Goal: Transaction & Acquisition: Book appointment/travel/reservation

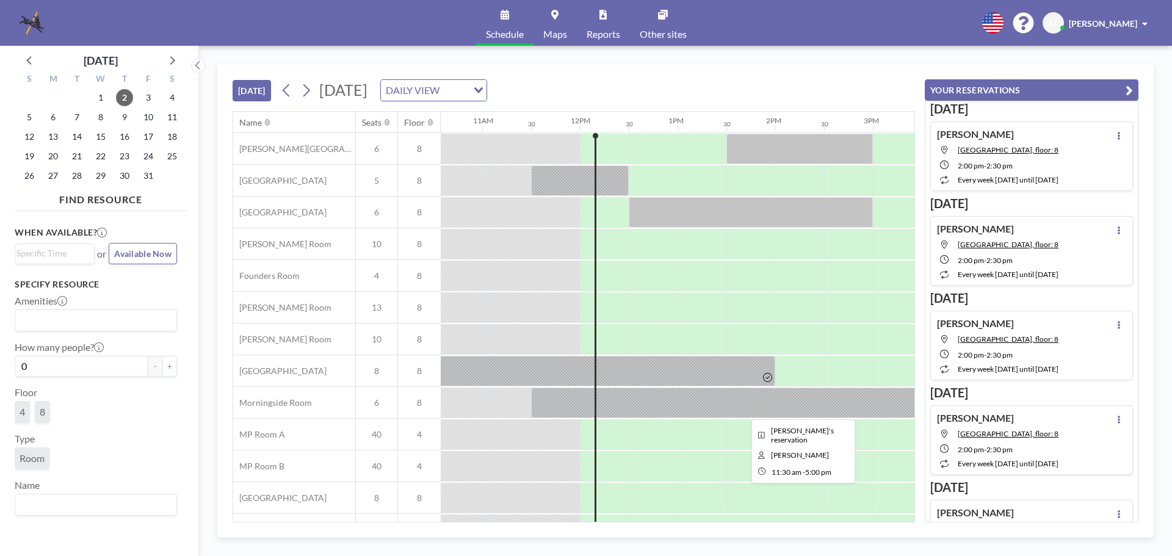
scroll to position [62, 1033]
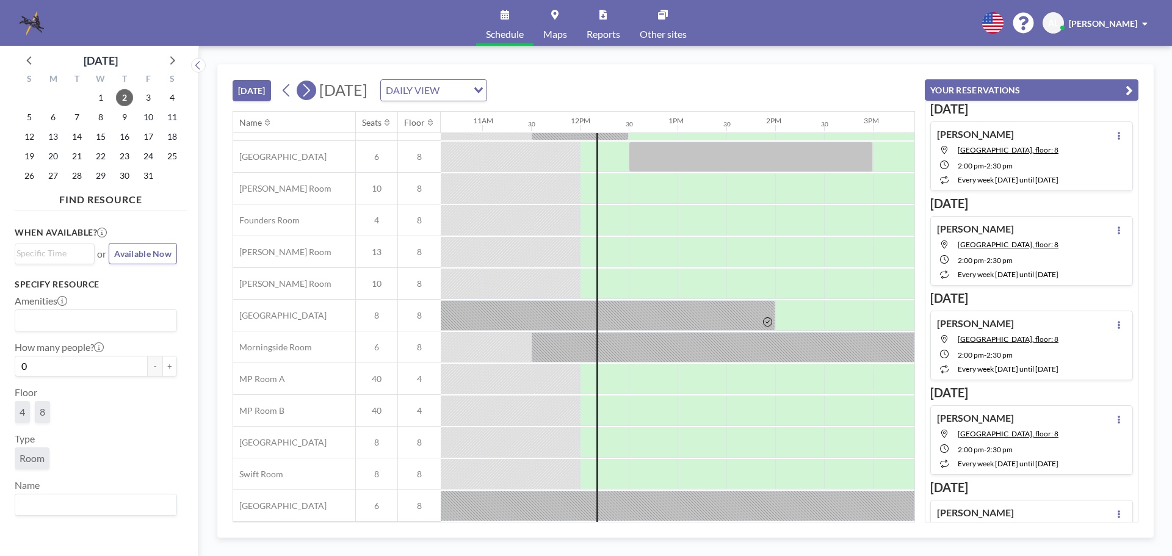
click at [310, 90] on icon at bounding box center [306, 90] width 7 height 13
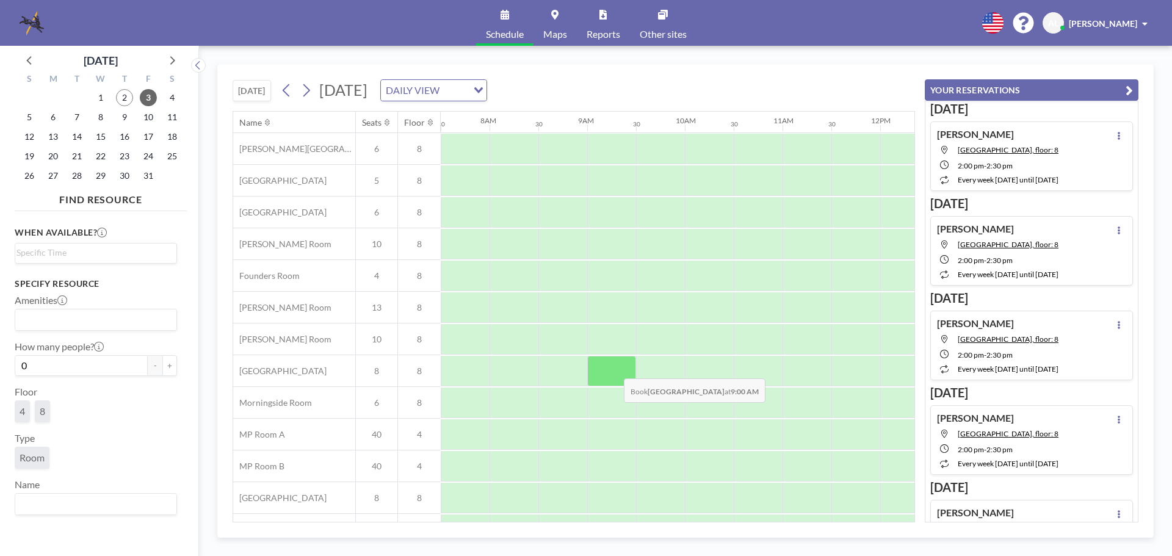
scroll to position [62, 733]
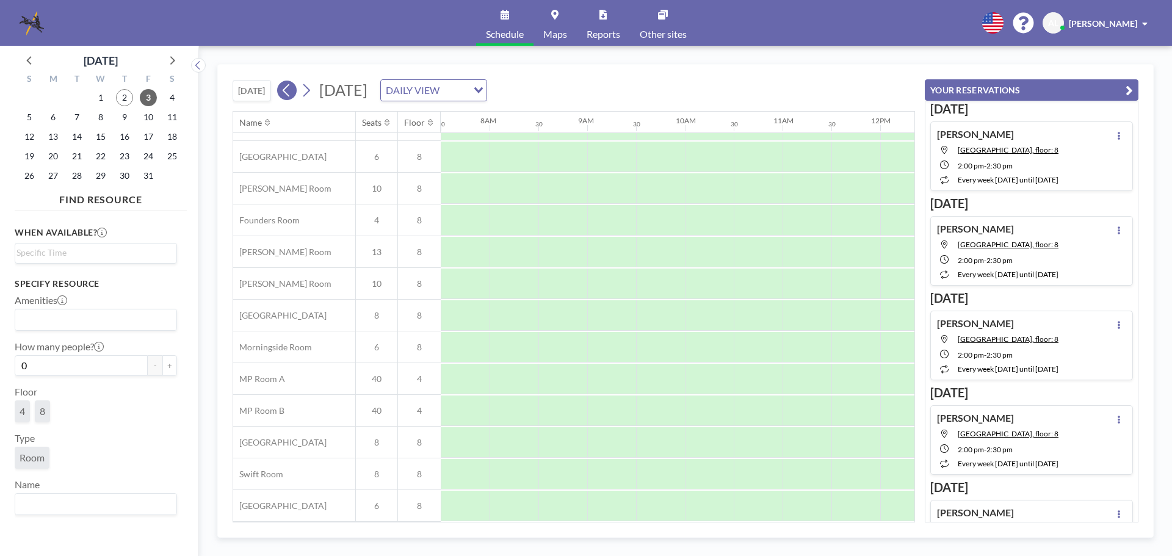
click at [288, 91] on icon at bounding box center [287, 90] width 12 height 18
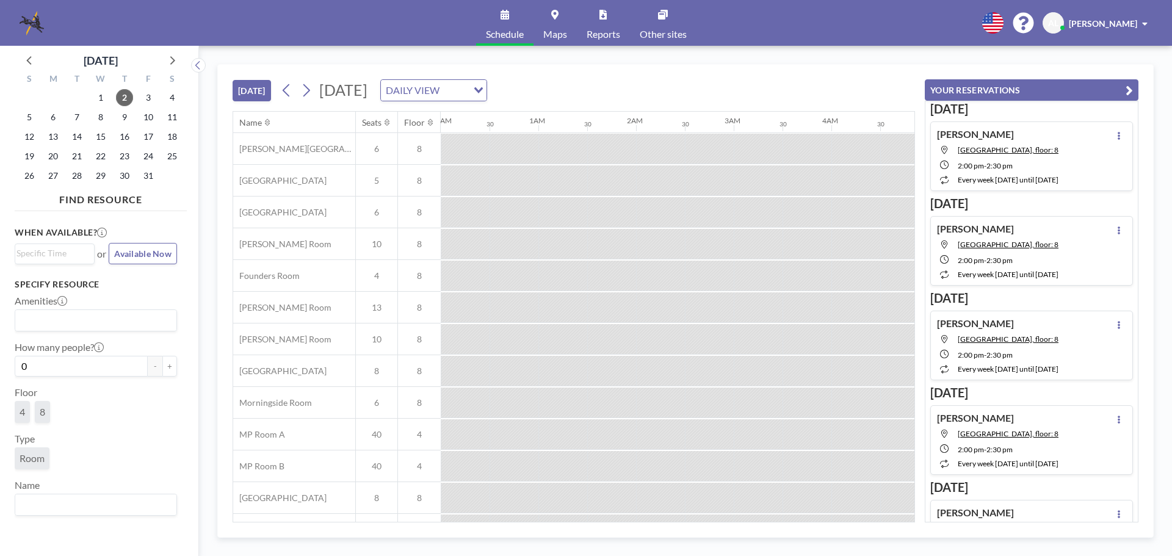
scroll to position [0, 1123]
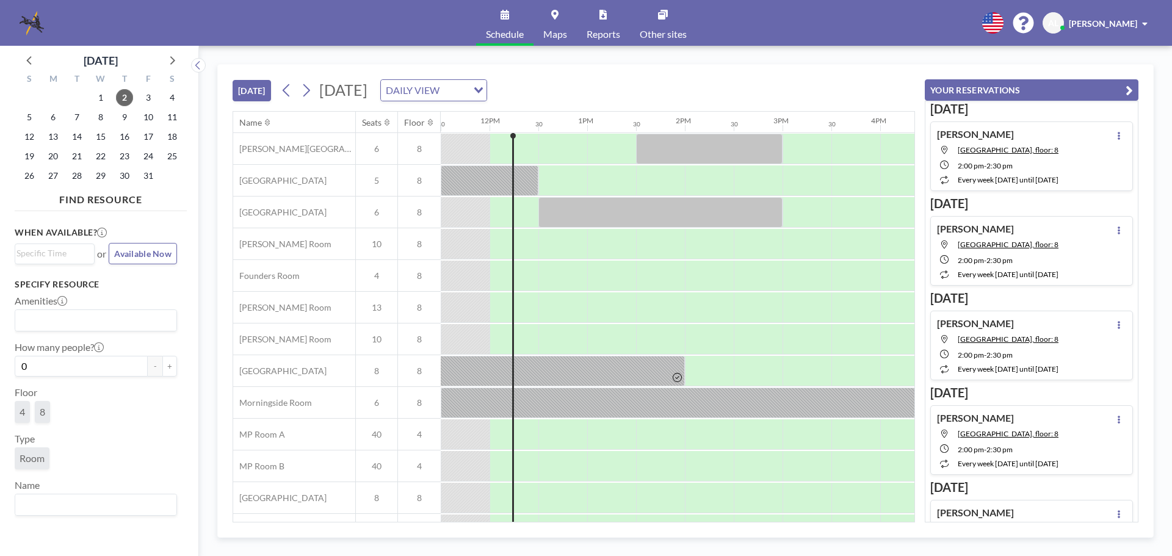
click at [502, 248] on div at bounding box center [514, 244] width 49 height 30
click at [502, 250] on div at bounding box center [514, 244] width 49 height 30
click at [511, 244] on div at bounding box center [514, 244] width 49 height 30
click at [514, 244] on div at bounding box center [513, 355] width 2 height 444
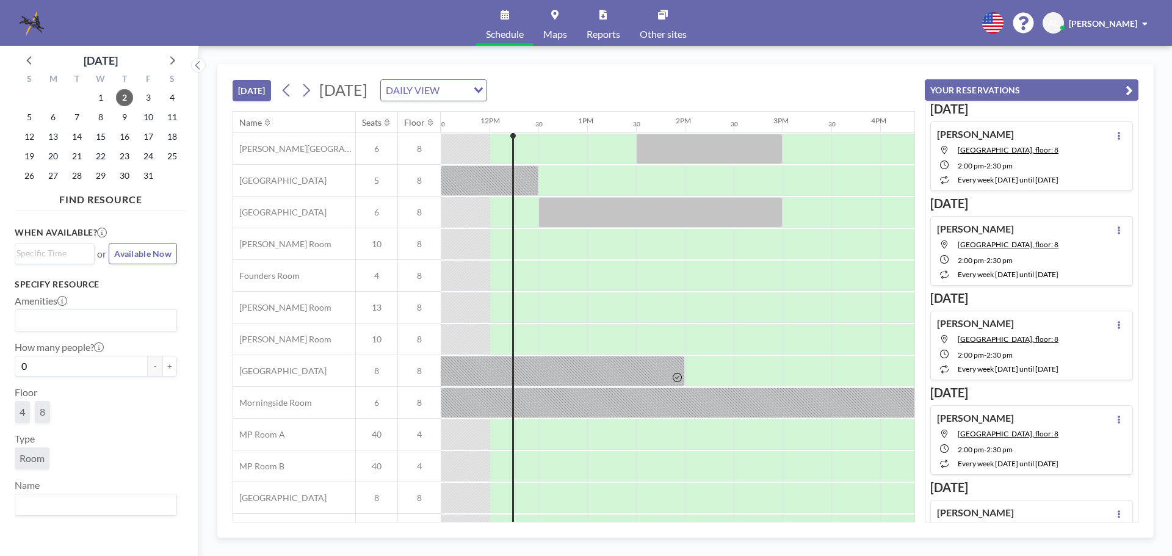
click at [514, 244] on div at bounding box center [513, 355] width 2 height 444
click at [253, 90] on button "[DATE]" at bounding box center [252, 90] width 38 height 21
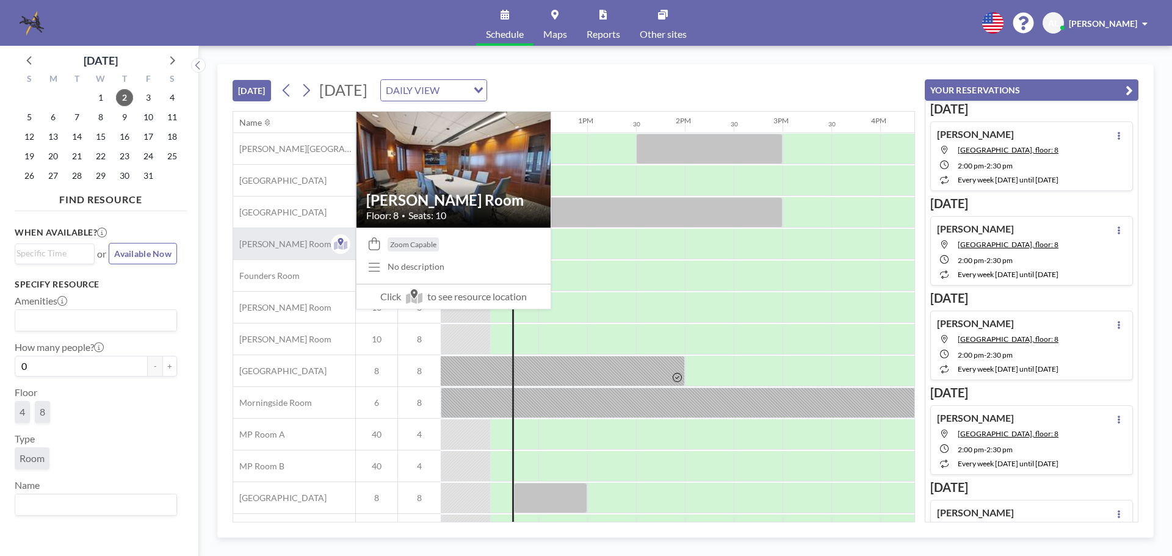
click at [286, 241] on span "[PERSON_NAME] Room" at bounding box center [282, 244] width 98 height 11
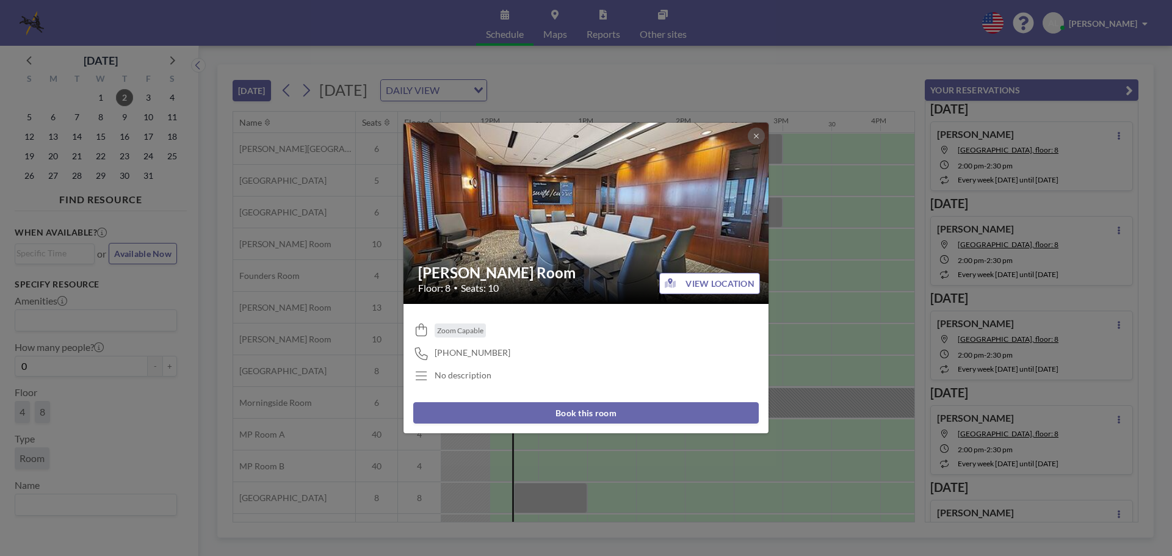
click at [614, 404] on button "Book this room" at bounding box center [586, 412] width 346 height 21
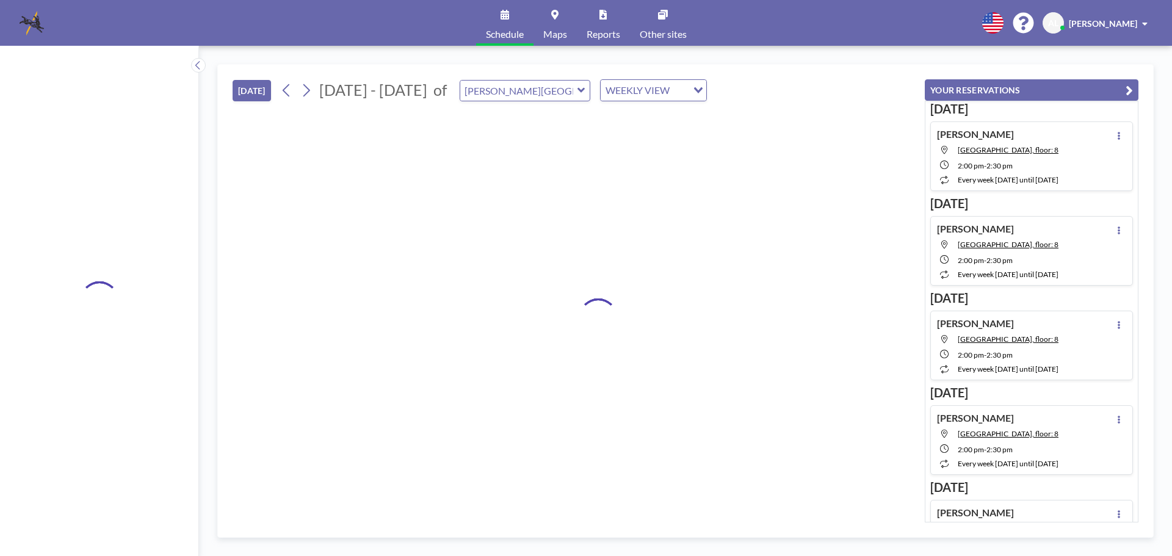
type input "[PERSON_NAME] Room"
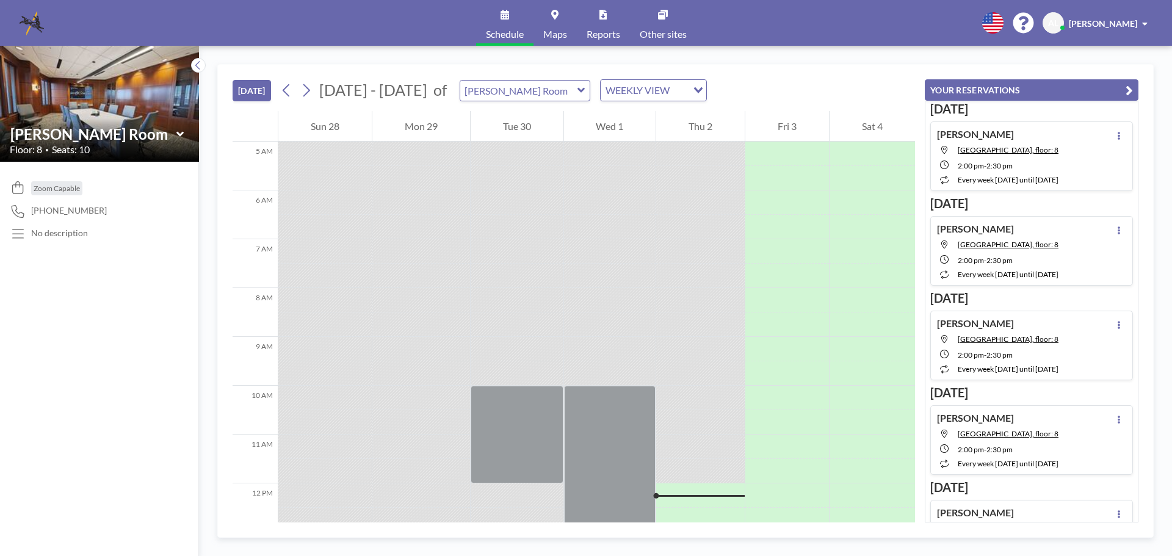
scroll to position [366, 0]
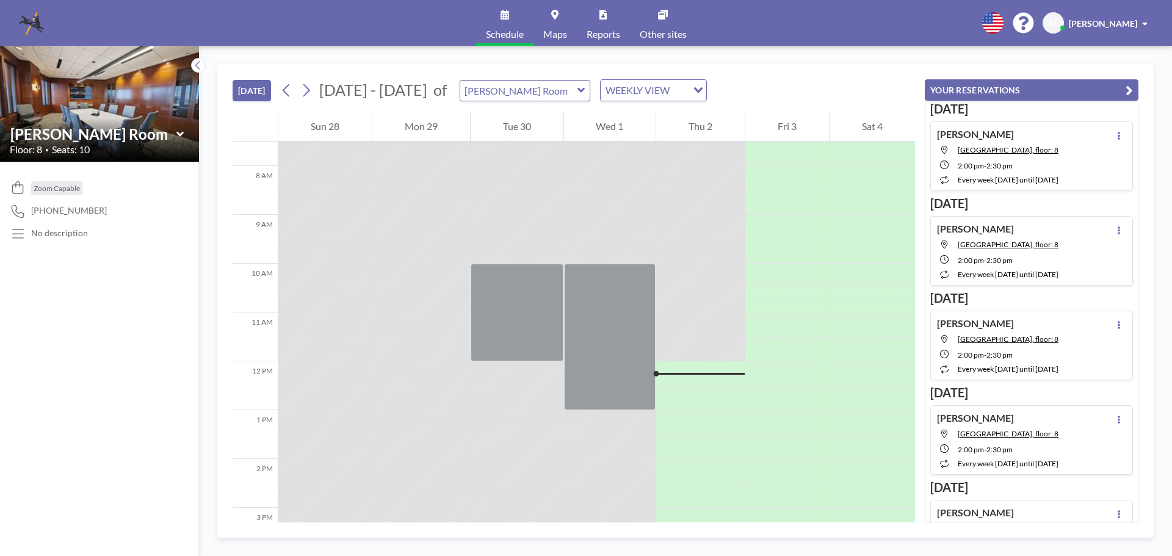
click at [67, 79] on img at bounding box center [99, 104] width 199 height 150
click at [236, 92] on button "[DATE]" at bounding box center [252, 90] width 38 height 21
click at [196, 68] on icon at bounding box center [198, 65] width 8 height 12
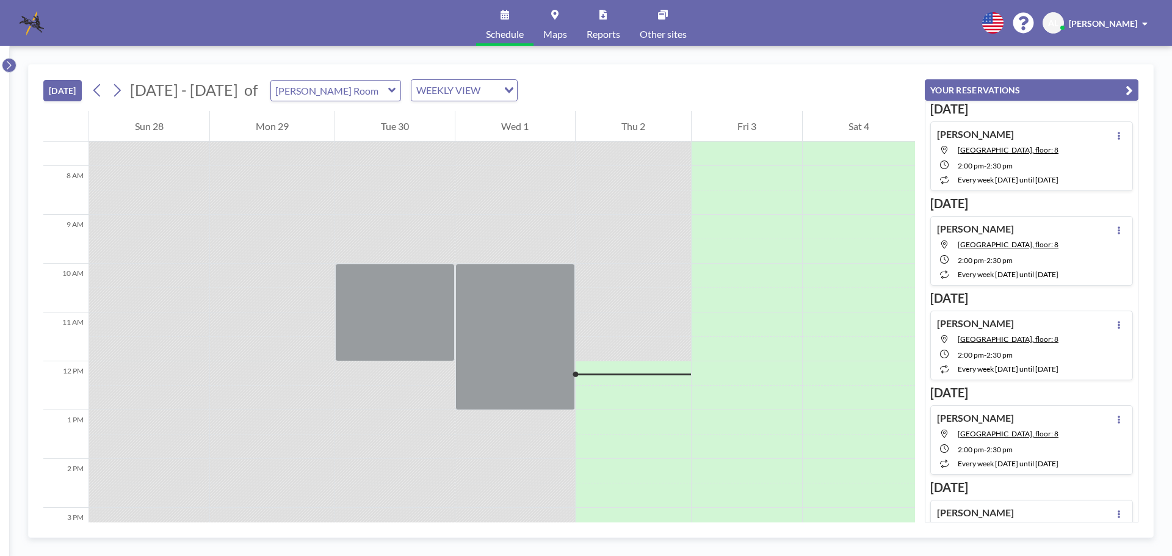
click at [10, 59] on body "Schedule Maps Reports Other sites English Polski 日本語 Española AL Ava Louden-Mac…" at bounding box center [586, 278] width 1172 height 556
click at [515, 13] on link "Schedule" at bounding box center [504, 23] width 57 height 46
click at [10, 65] on icon at bounding box center [9, 65] width 8 height 12
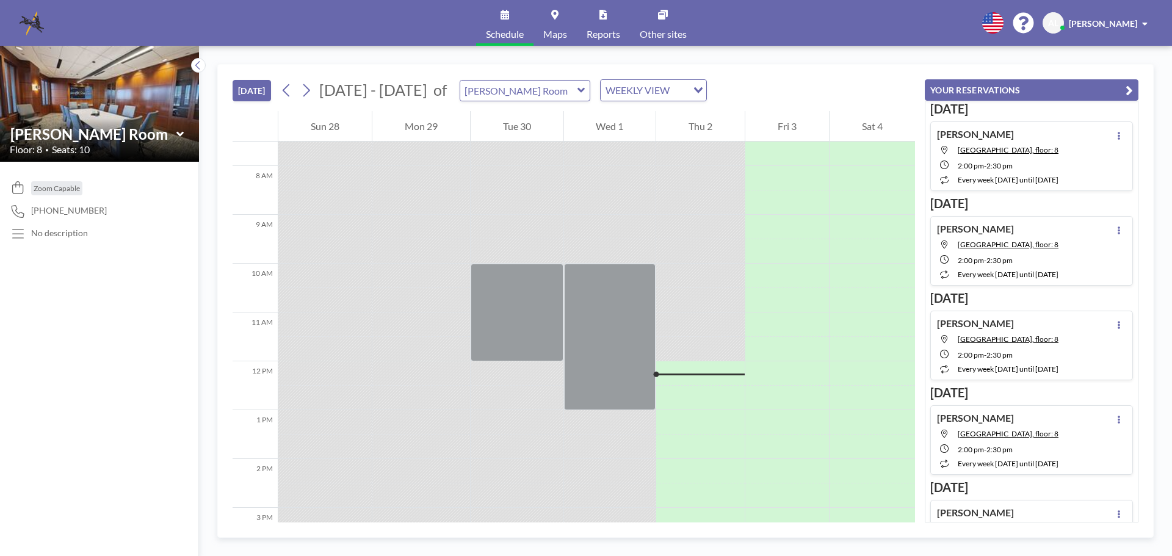
click at [250, 96] on button "[DATE]" at bounding box center [252, 90] width 38 height 21
click at [286, 95] on icon at bounding box center [287, 90] width 12 height 18
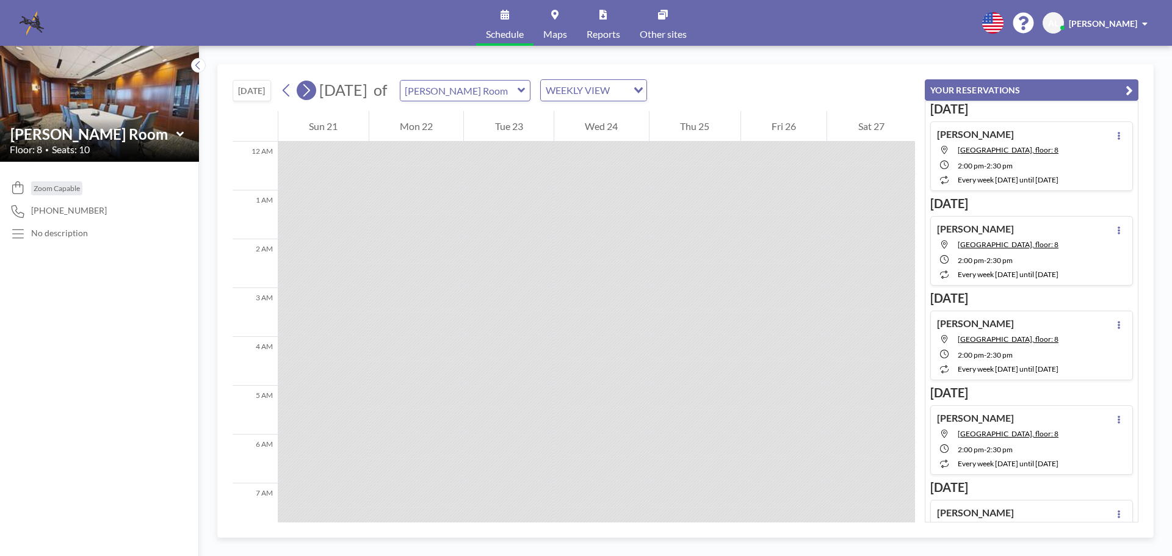
click at [304, 94] on icon at bounding box center [306, 90] width 12 height 18
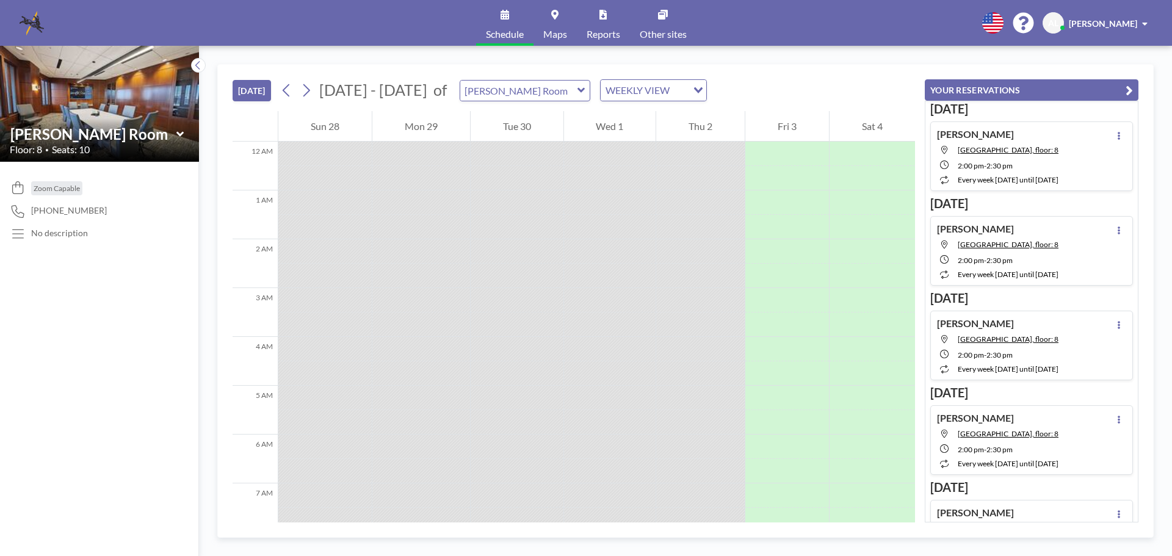
click at [684, 126] on div "Thu 2" at bounding box center [700, 126] width 89 height 31
click at [700, 119] on div "Thu 2" at bounding box center [700, 126] width 89 height 31
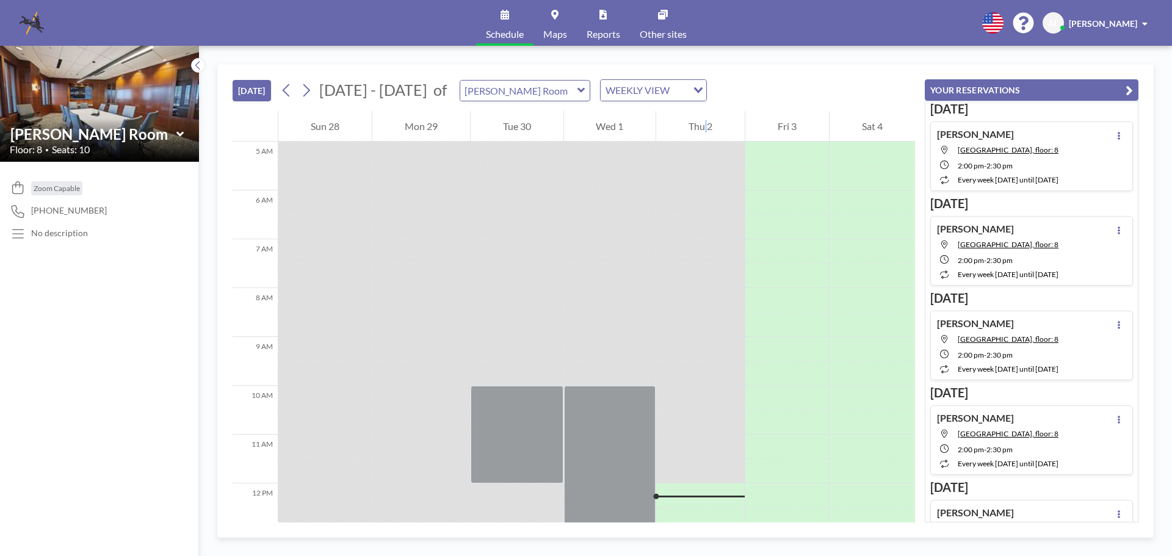
scroll to position [488, 0]
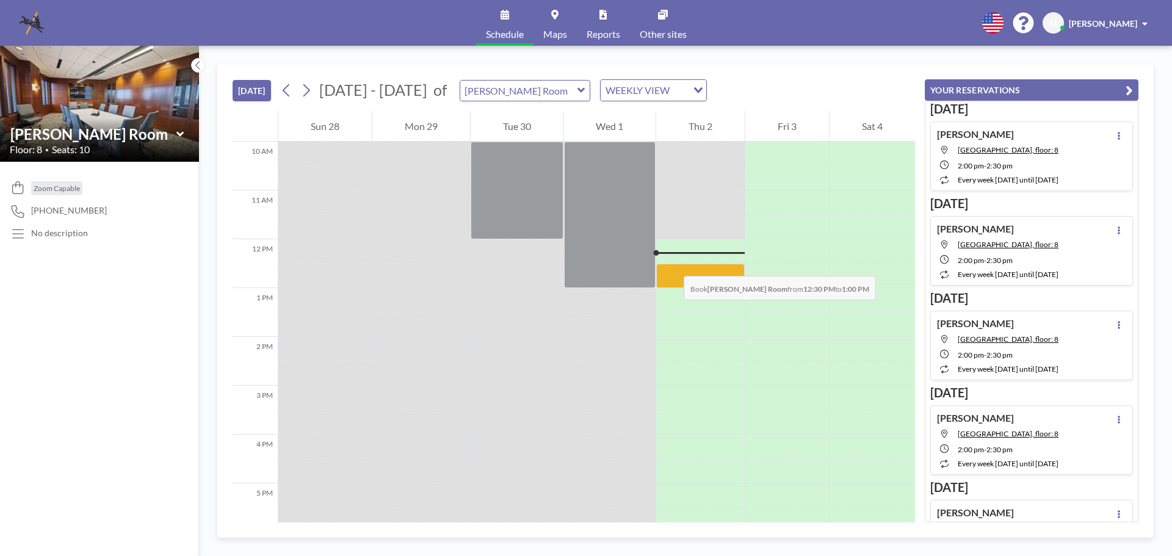
click at [672, 264] on div at bounding box center [700, 276] width 89 height 24
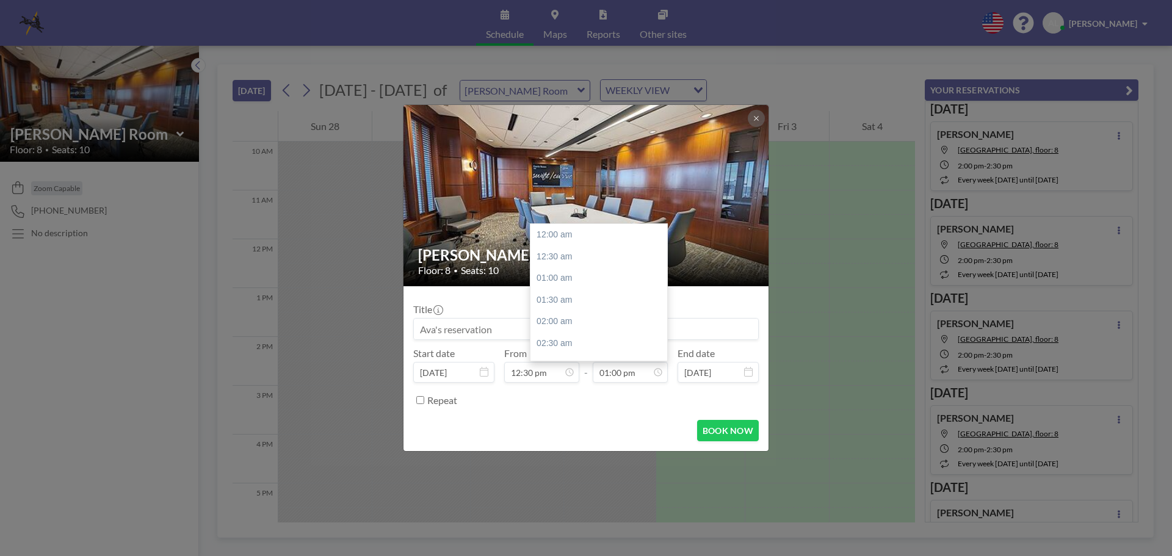
scroll to position [565, 0]
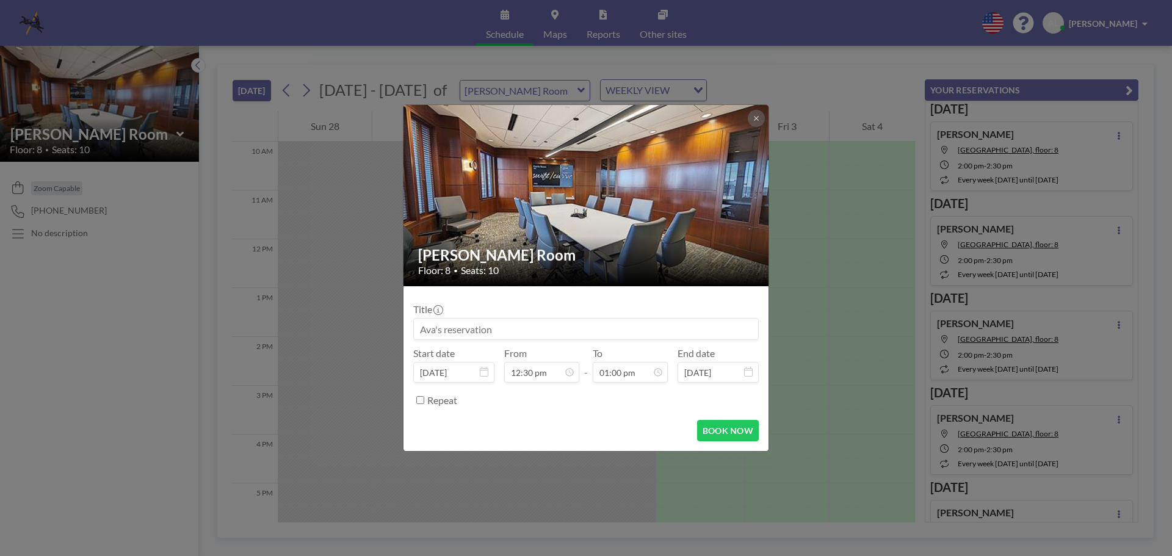
drag, startPoint x: 491, startPoint y: 331, endPoint x: 223, endPoint y: 328, distance: 268.6
click at [229, 328] on div "Currie Room Floor: 8 • Seats: 10 Title Start date Oct 2, 2025 From 12:30 pm - T…" at bounding box center [586, 278] width 1172 height 556
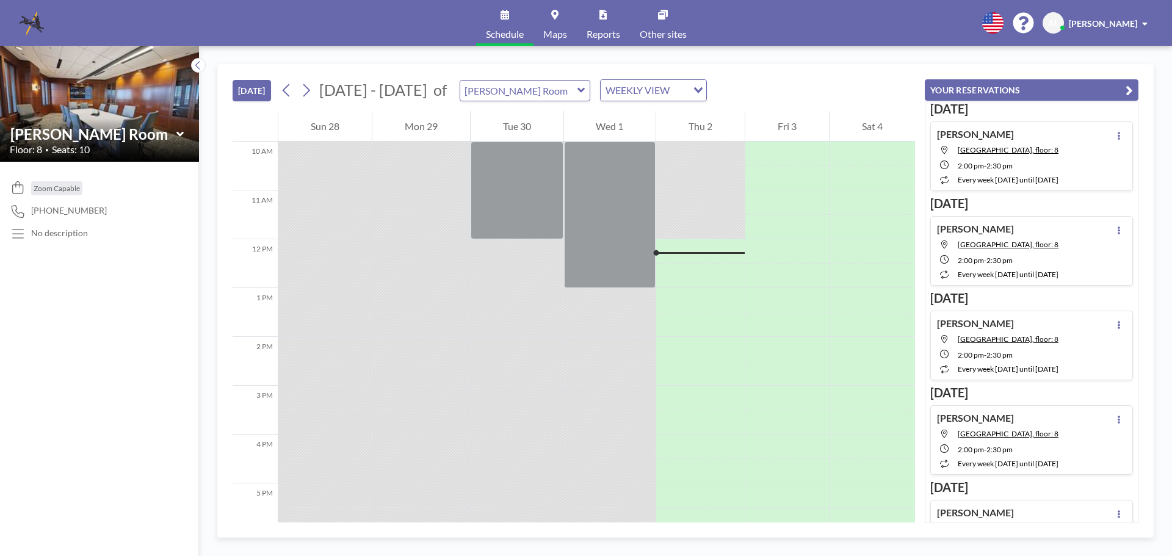
click at [581, 303] on div at bounding box center [610, 300] width 92 height 24
click at [593, 307] on div at bounding box center [610, 300] width 92 height 24
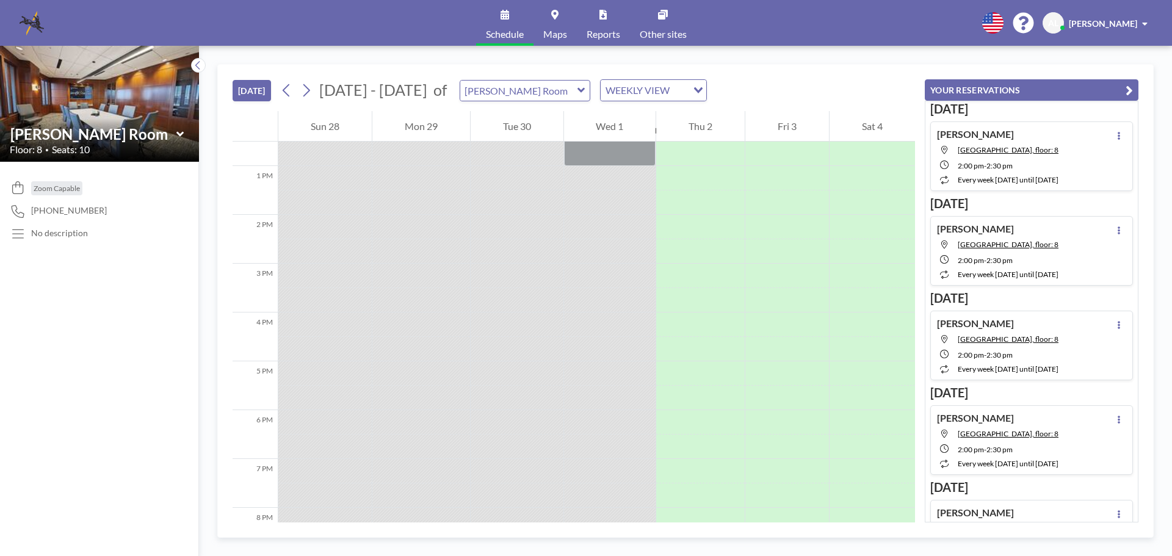
scroll to position [797, 0]
click at [250, 80] on button "[DATE]" at bounding box center [252, 90] width 38 height 21
click at [261, 85] on button "[DATE]" at bounding box center [252, 90] width 38 height 21
click at [264, 84] on button "[DATE]" at bounding box center [252, 90] width 38 height 21
click at [262, 83] on button "[DATE]" at bounding box center [252, 90] width 38 height 21
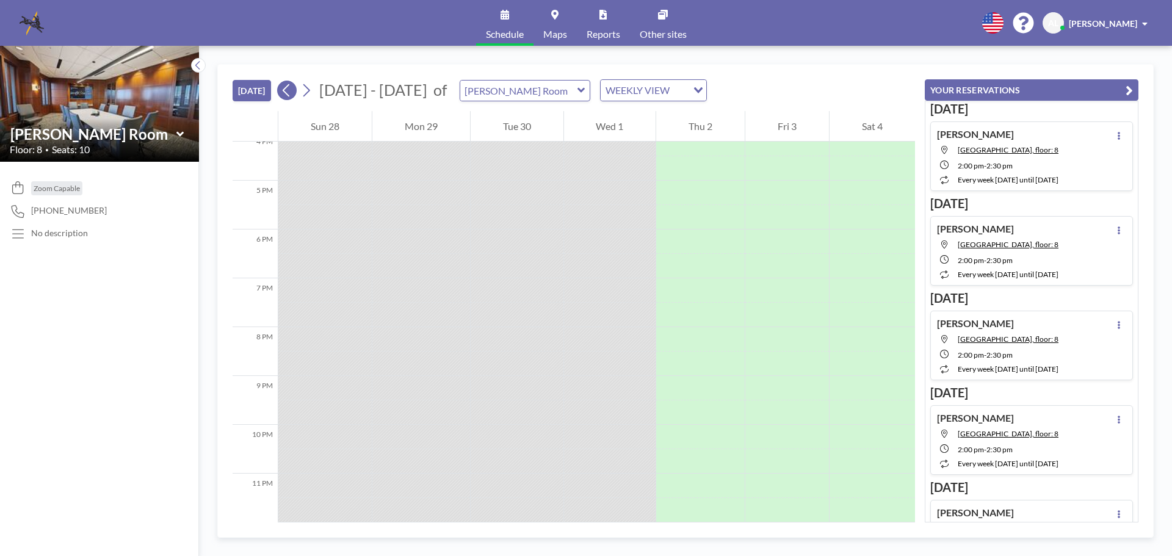
click at [291, 86] on icon at bounding box center [287, 90] width 12 height 18
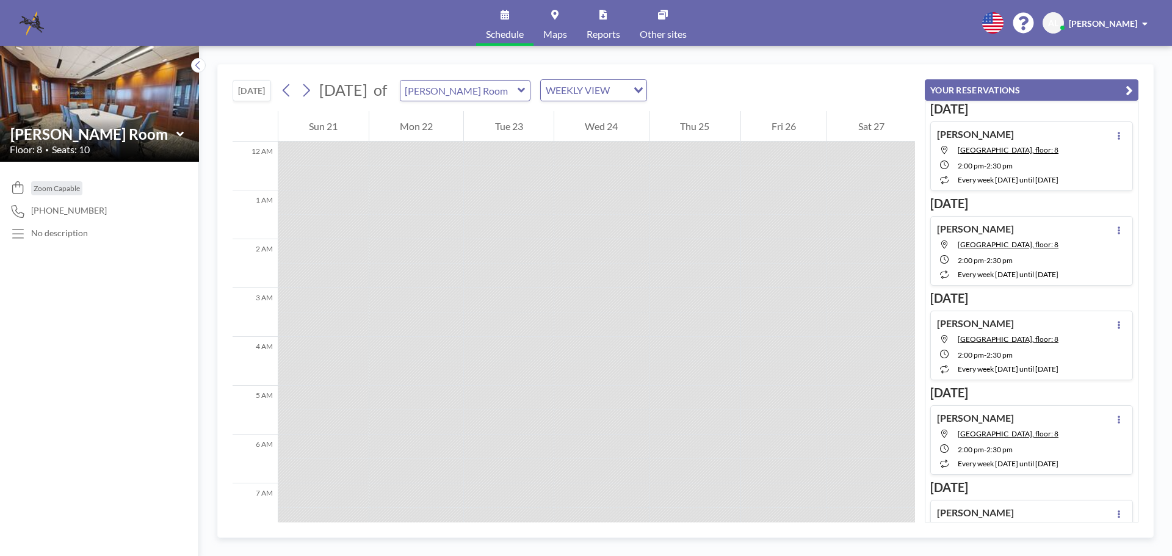
click at [55, 144] on span "Seats: 10" at bounding box center [71, 149] width 38 height 12
click at [1128, 90] on icon "button" at bounding box center [1129, 90] width 7 height 15
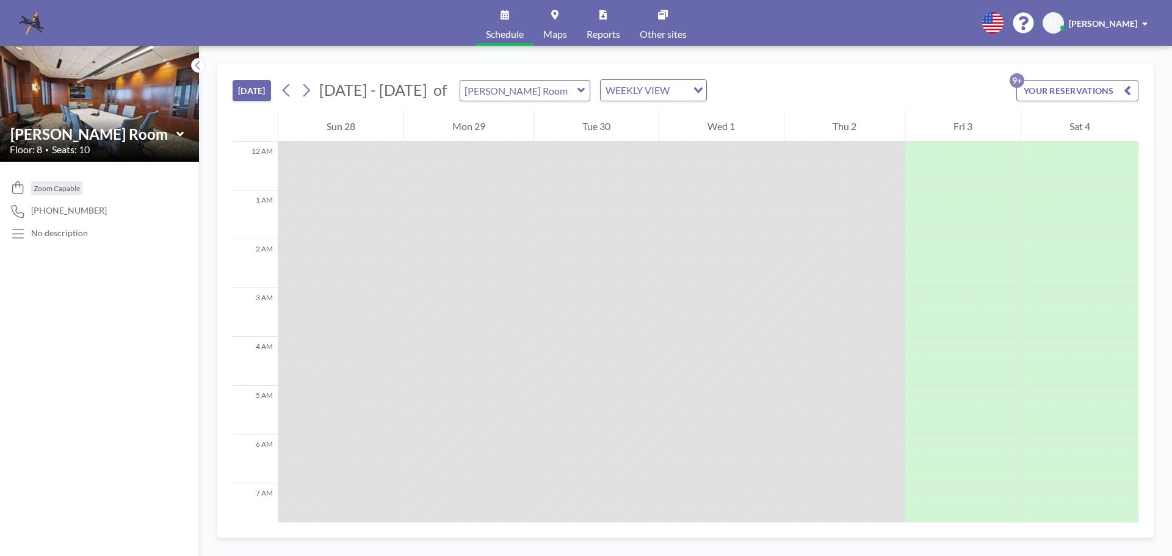
click at [182, 132] on icon at bounding box center [179, 133] width 7 height 5
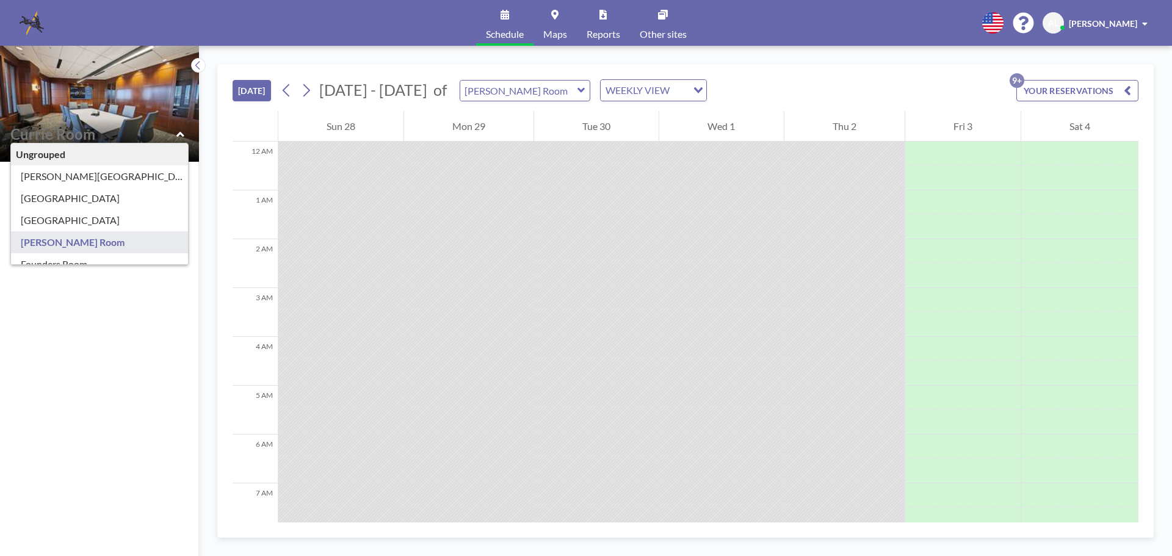
type input "[PERSON_NAME] Room"
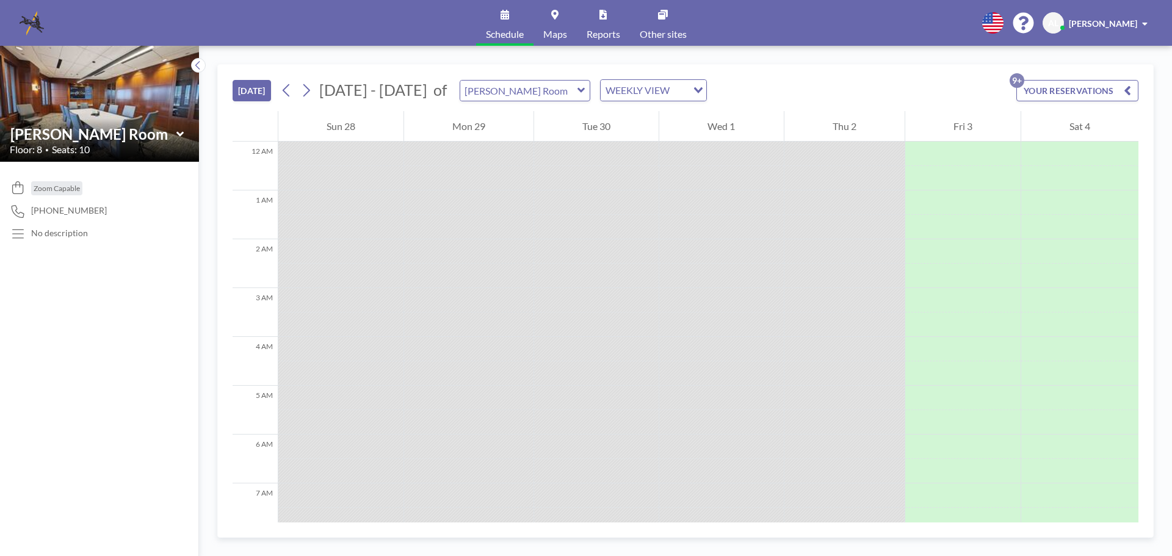
click at [68, 241] on div "No description" at bounding box center [99, 234] width 179 height 13
click at [107, 89] on img at bounding box center [99, 104] width 199 height 150
click at [198, 65] on icon at bounding box center [198, 65] width 8 height 12
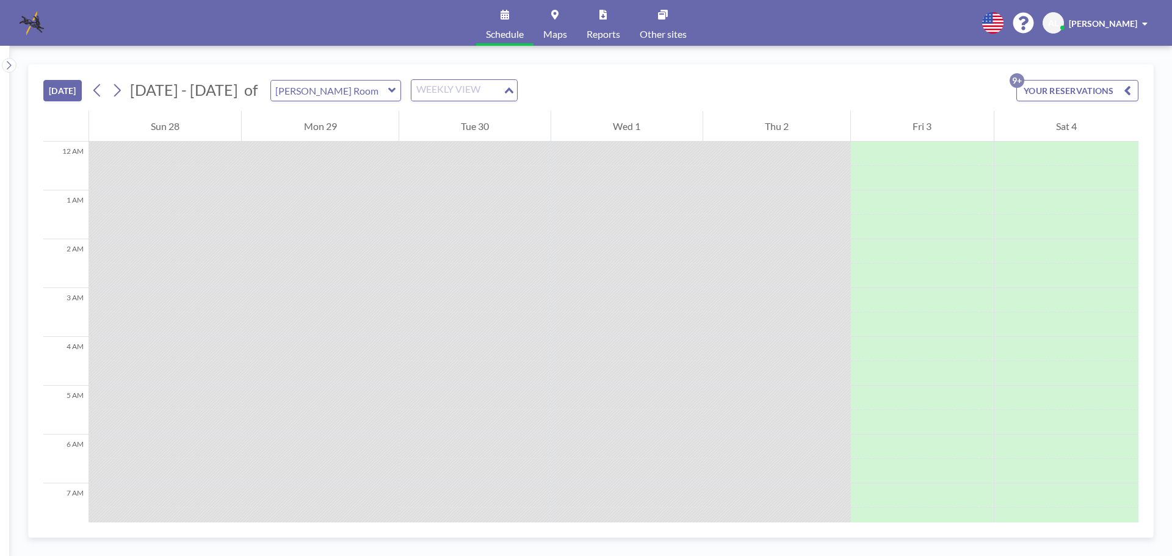
click at [411, 94] on div "WEEKLY VIEW" at bounding box center [457, 89] width 92 height 18
click at [430, 109] on li "DAILY VIEW" at bounding box center [454, 112] width 104 height 18
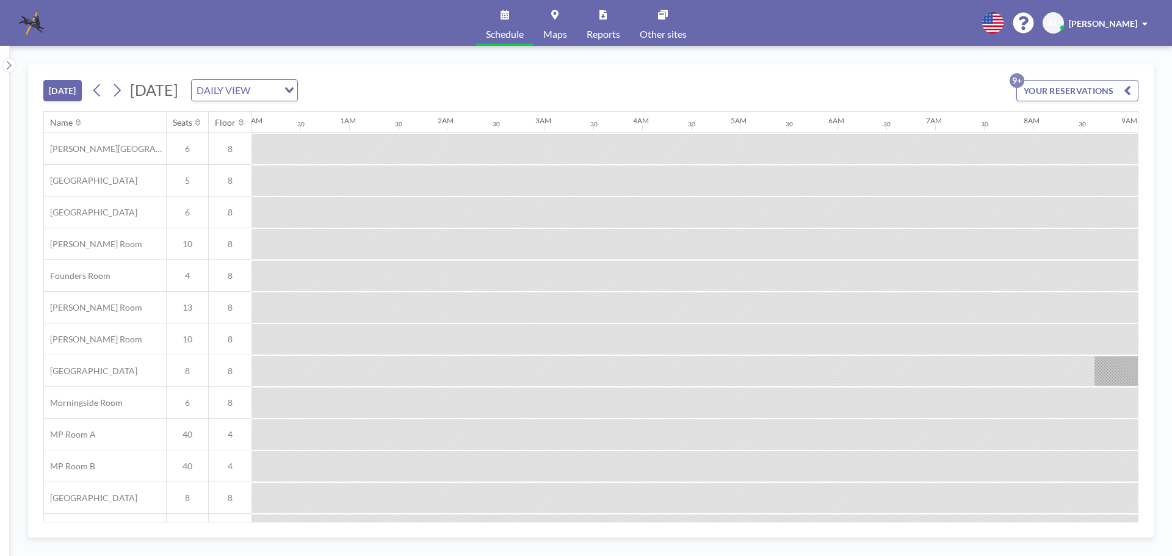
scroll to position [0, 1123]
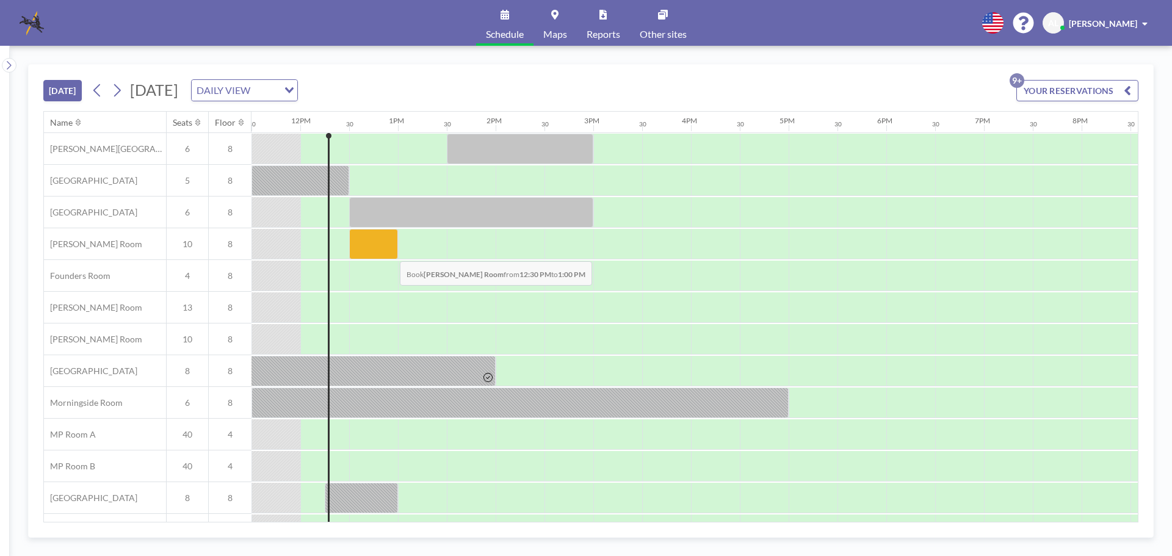
click at [390, 252] on div at bounding box center [373, 244] width 49 height 31
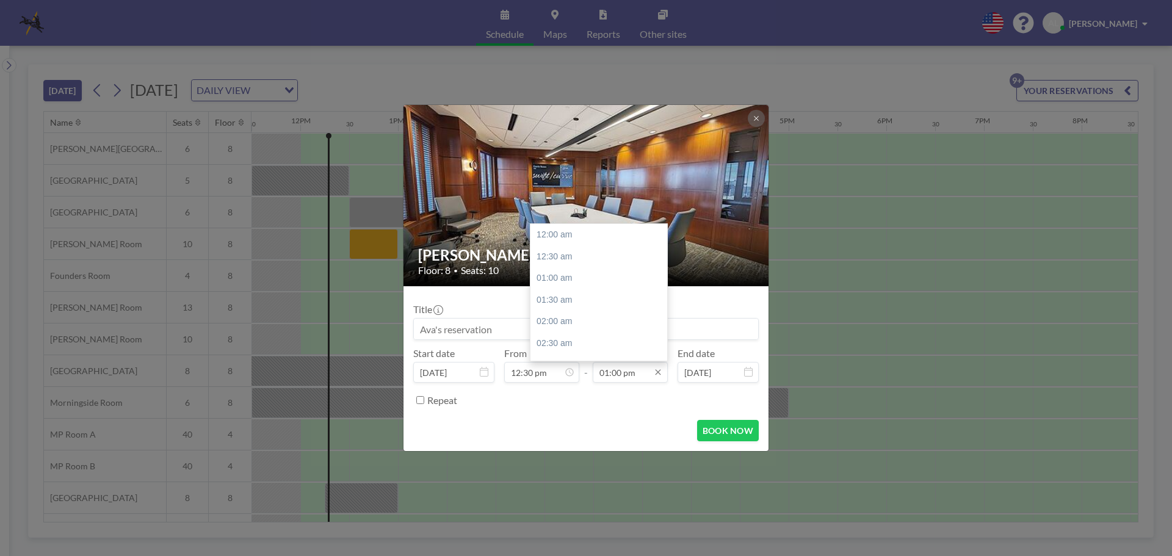
scroll to position [565, 0]
click at [567, 325] on div "03:00 pm" at bounding box center [602, 322] width 143 height 22
type input "03:00 pm"
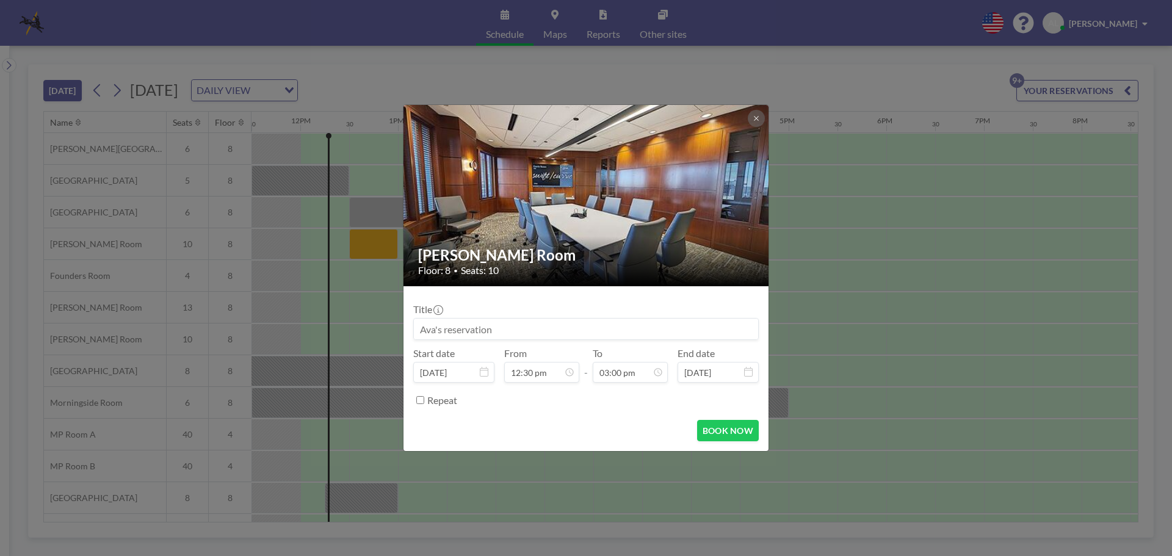
drag, startPoint x: 446, startPoint y: 328, endPoint x: 361, endPoint y: 323, distance: 85.0
click at [361, 323] on div "[PERSON_NAME] Room Floor: 8 • Seats: 10 Title Start date [DATE] From 12:30 pm -…" at bounding box center [586, 278] width 1172 height 556
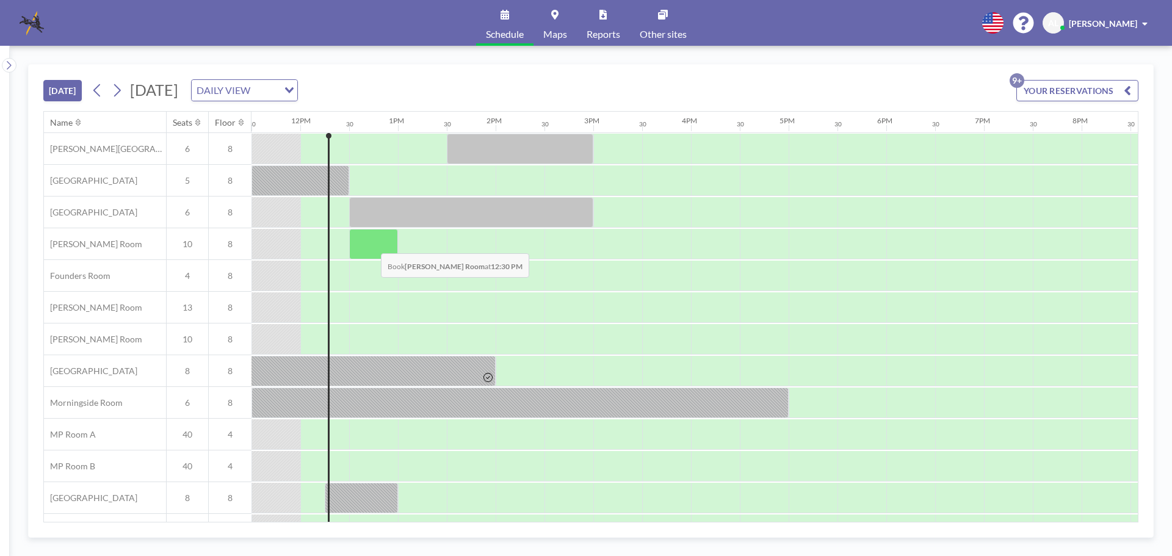
click at [371, 244] on div at bounding box center [373, 244] width 49 height 31
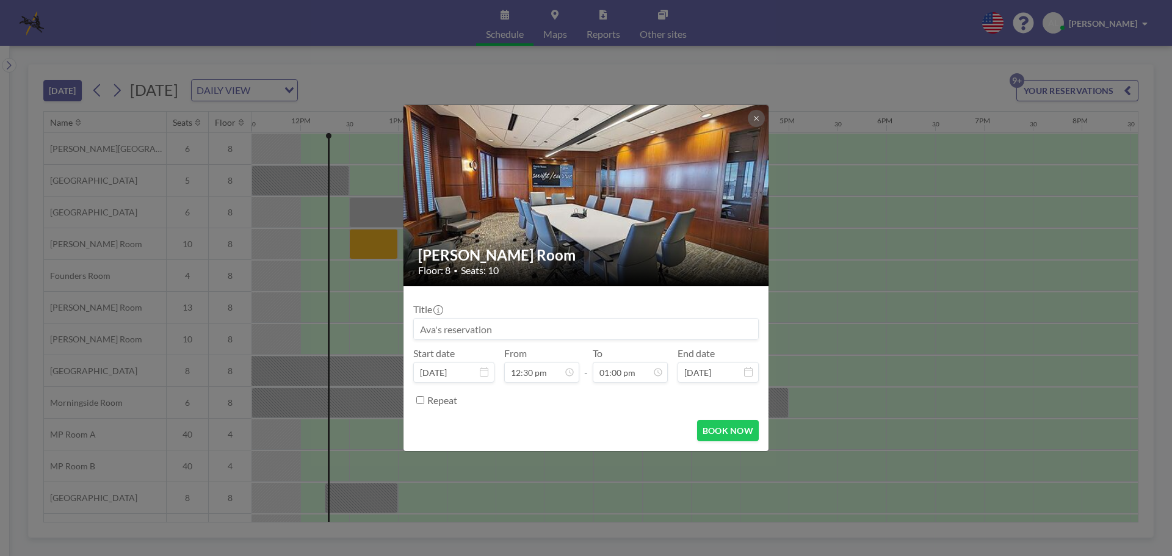
click at [480, 327] on input at bounding box center [586, 329] width 344 height 21
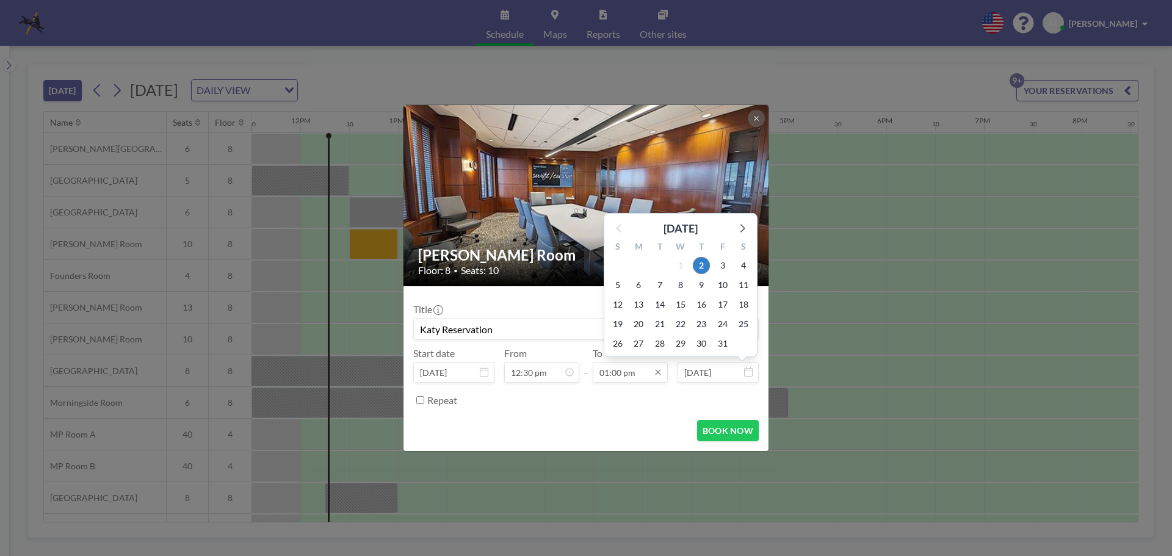
scroll to position [565, 0]
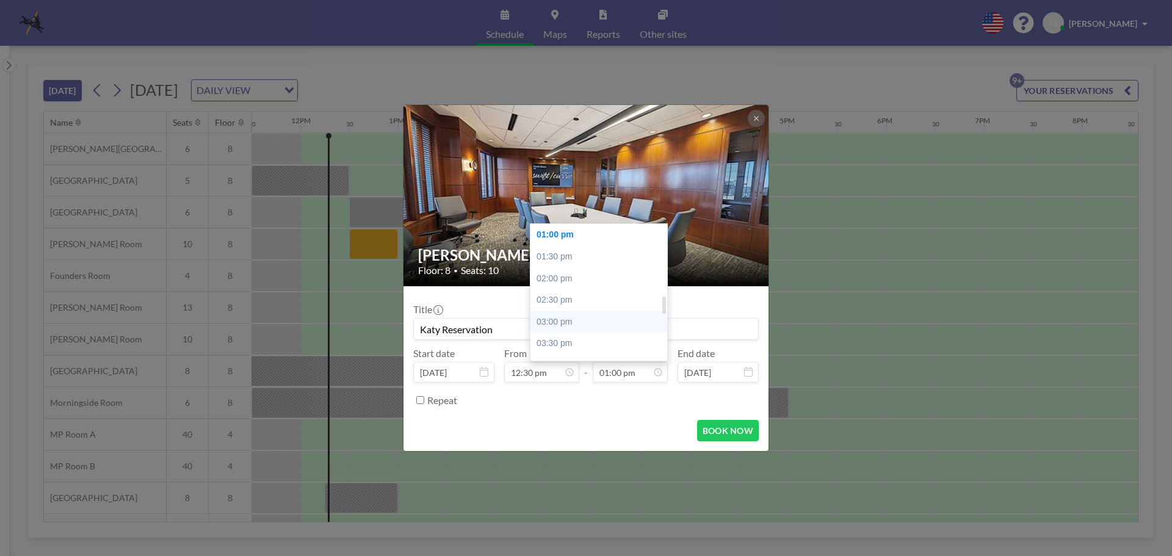
click at [575, 328] on div "03:00 pm" at bounding box center [602, 322] width 143 height 22
type input "Katy Reservation"
type input "03:00 pm"
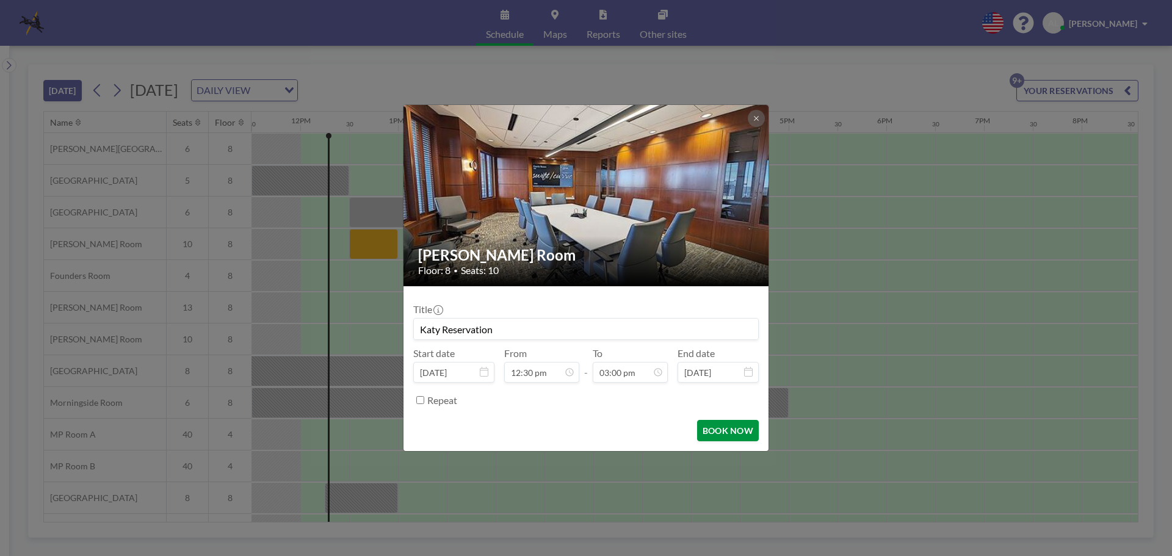
scroll to position [652, 0]
click at [712, 430] on button "BOOK NOW" at bounding box center [728, 430] width 62 height 21
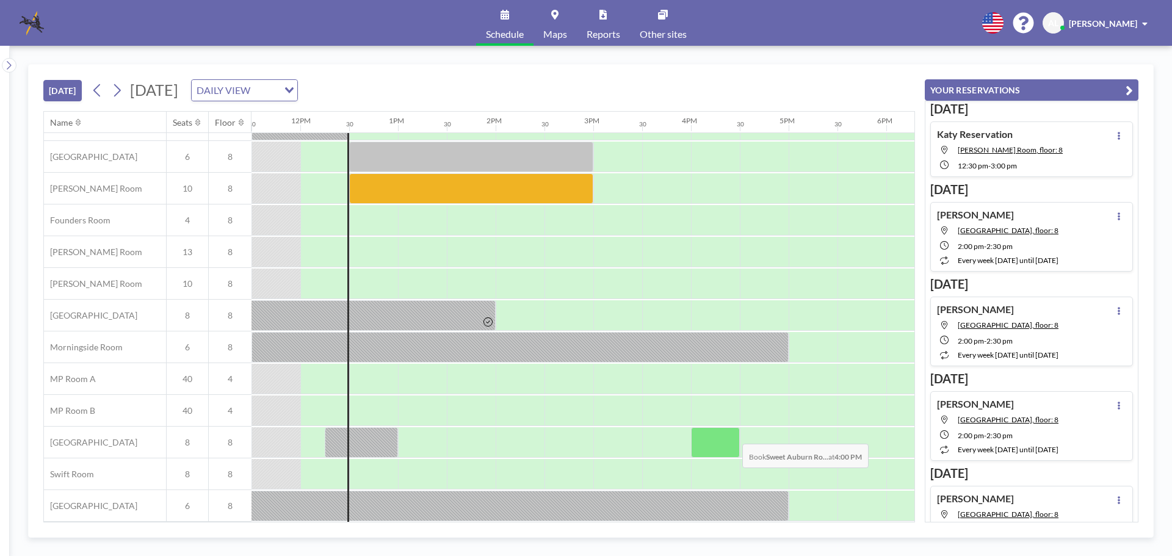
scroll to position [0, 1123]
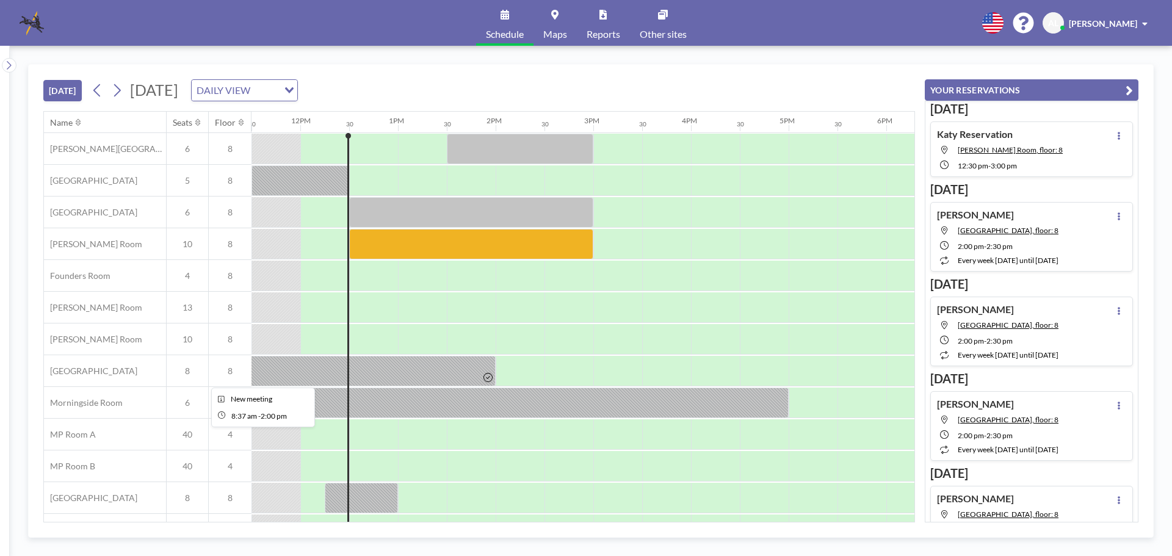
click at [457, 369] on div at bounding box center [233, 371] width 525 height 31
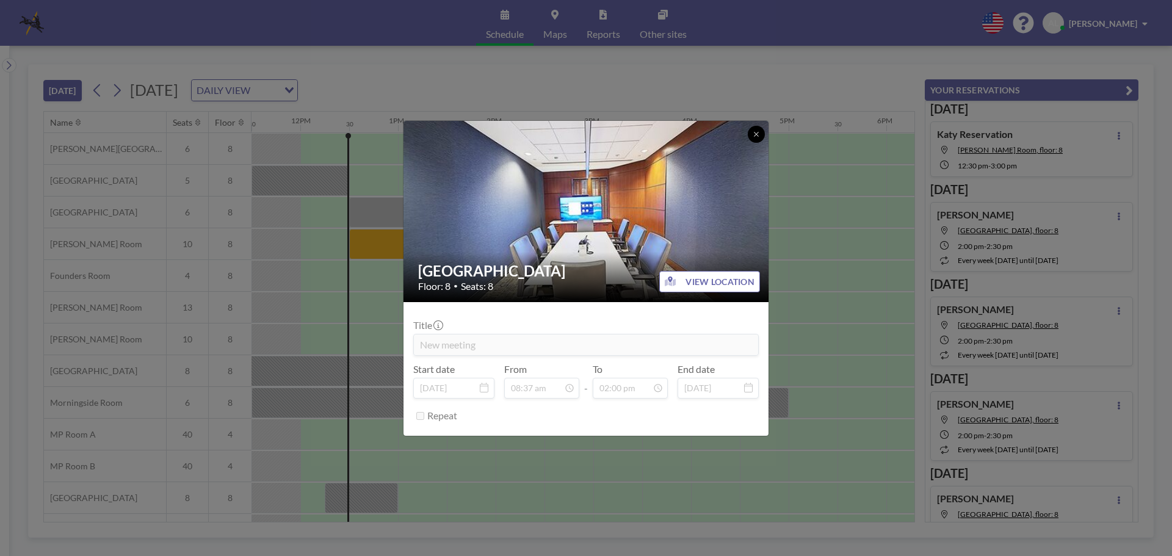
click at [755, 132] on icon at bounding box center [756, 134] width 4 height 4
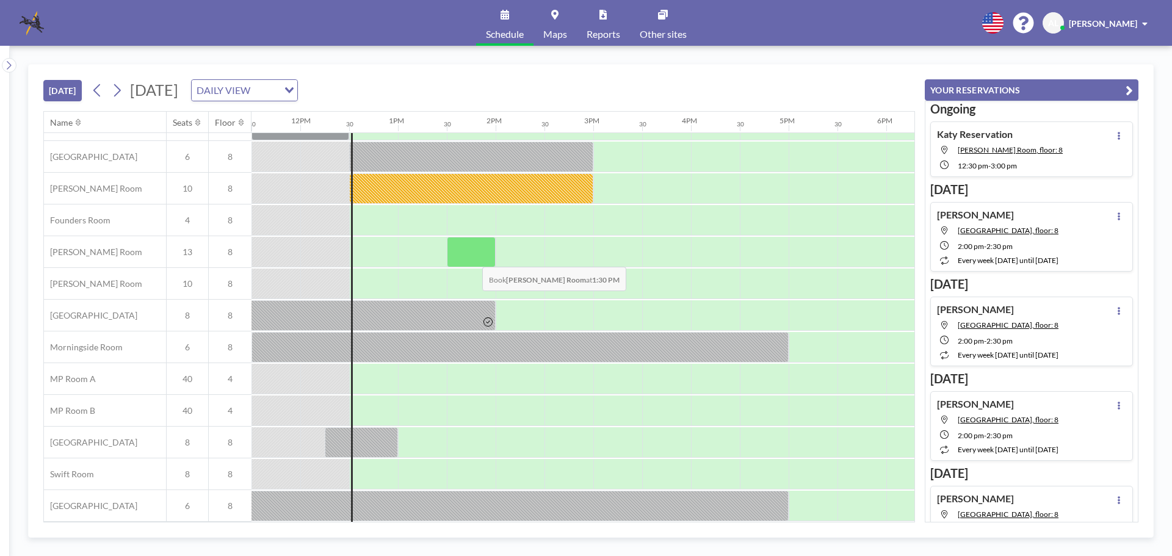
scroll to position [0, 1123]
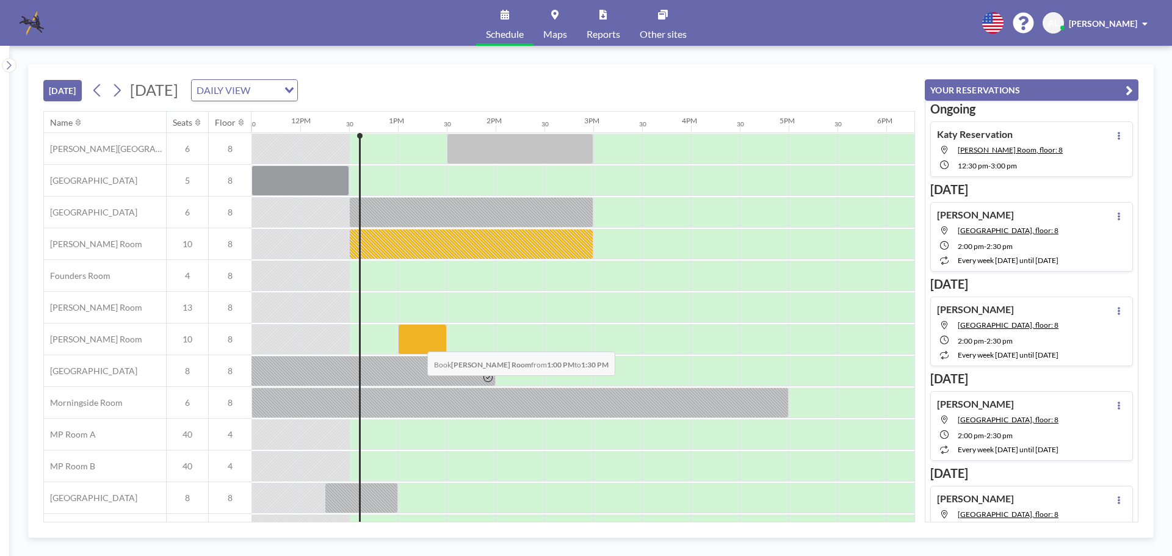
click at [418, 342] on div at bounding box center [422, 339] width 49 height 31
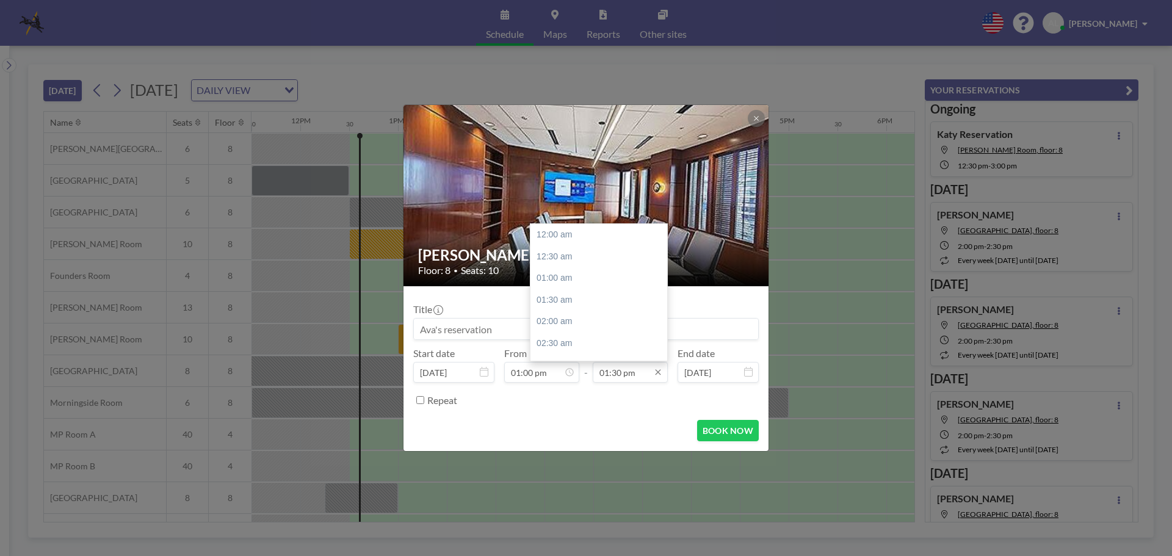
scroll to position [587, 0]
click at [641, 377] on input "01:30 pm" at bounding box center [630, 372] width 75 height 21
click at [569, 342] on div "04:00 pm" at bounding box center [602, 344] width 143 height 22
type input "04:00 pm"
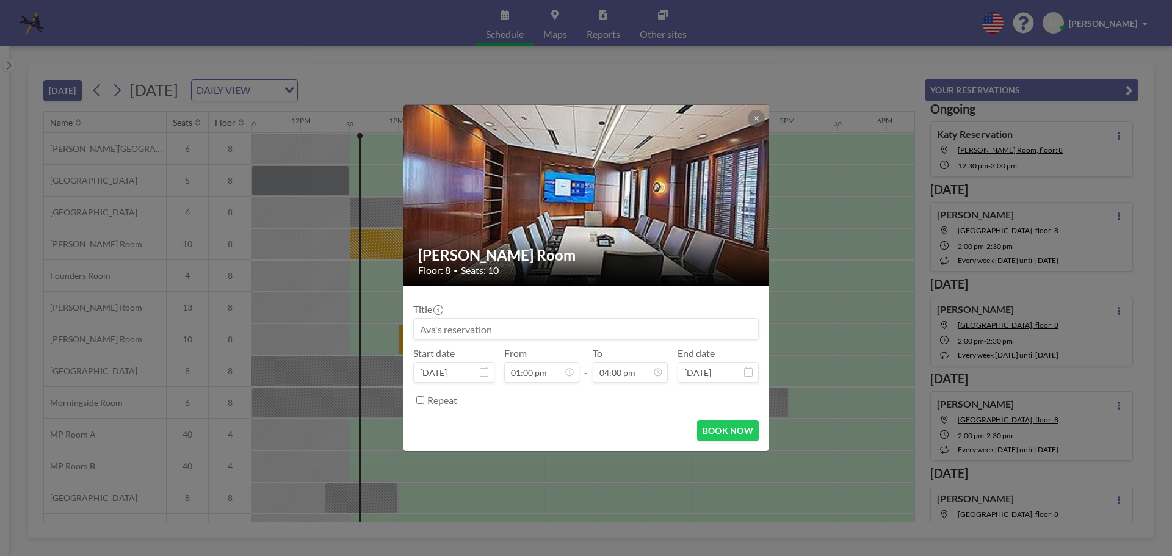
click at [476, 330] on input at bounding box center [586, 329] width 344 height 21
click at [738, 426] on button "BOOK NOW" at bounding box center [728, 430] width 62 height 21
type input "[PERSON_NAME]/ [PERSON_NAME]"
